Goal: Find specific page/section

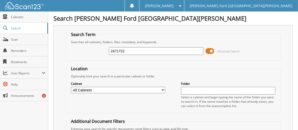
type input "2471722"
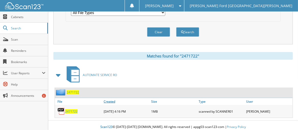
scroll to position [181, 0]
click at [72, 109] on span "2471722" at bounding box center [71, 111] width 13 height 4
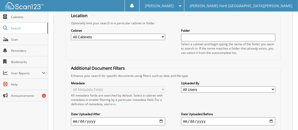
scroll to position [0, 0]
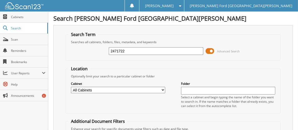
click at [134, 50] on input "2471722" at bounding box center [156, 51] width 94 height 8
type input "2591936"
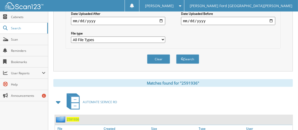
scroll to position [181, 0]
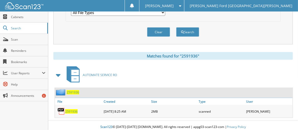
click at [68, 109] on span "2591936" at bounding box center [71, 111] width 13 height 4
